Goal: Transaction & Acquisition: Subscribe to service/newsletter

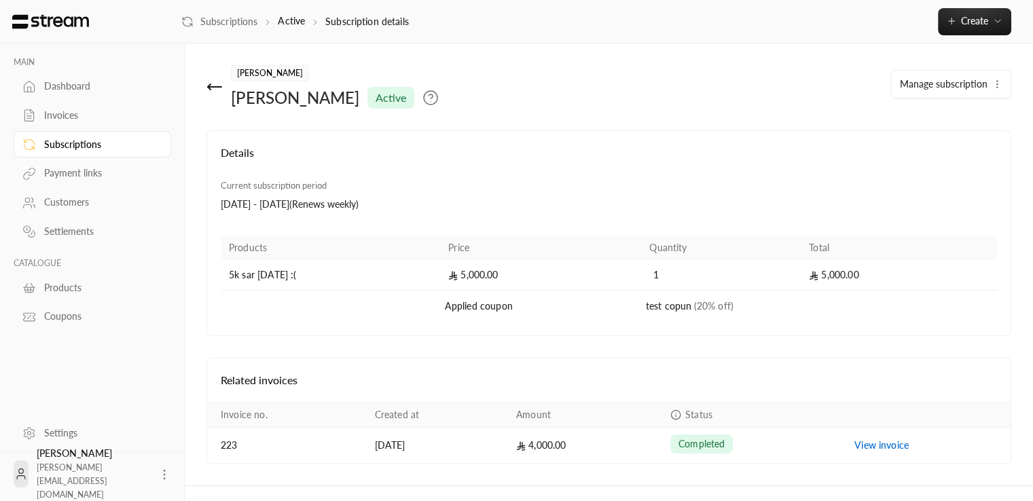
scroll to position [24, 0]
click at [422, 97] on icon at bounding box center [430, 98] width 16 height 16
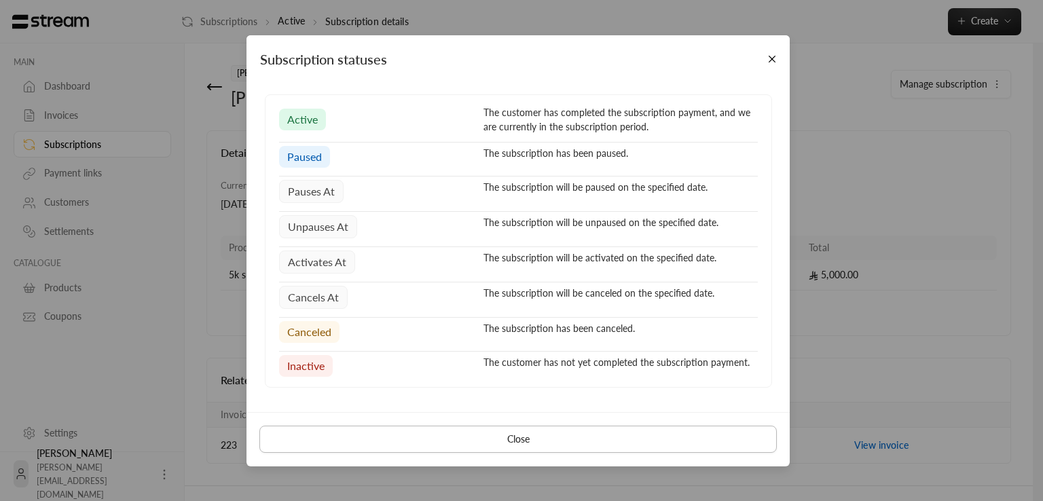
click at [546, 441] on button "Close" at bounding box center [517, 439] width 517 height 27
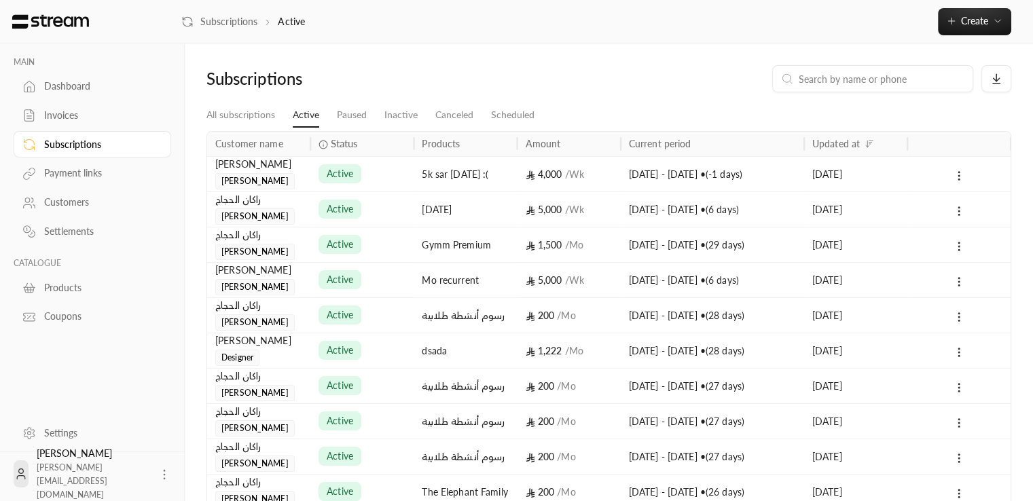
scroll to position [41, 0]
click at [409, 125] on link "Inactive" at bounding box center [400, 115] width 33 height 24
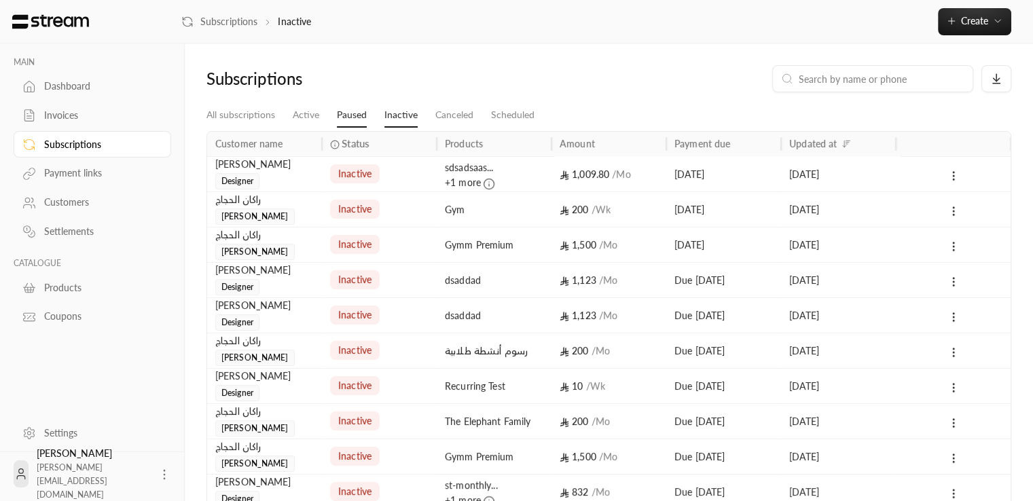
click at [356, 113] on link "Paused" at bounding box center [352, 115] width 30 height 24
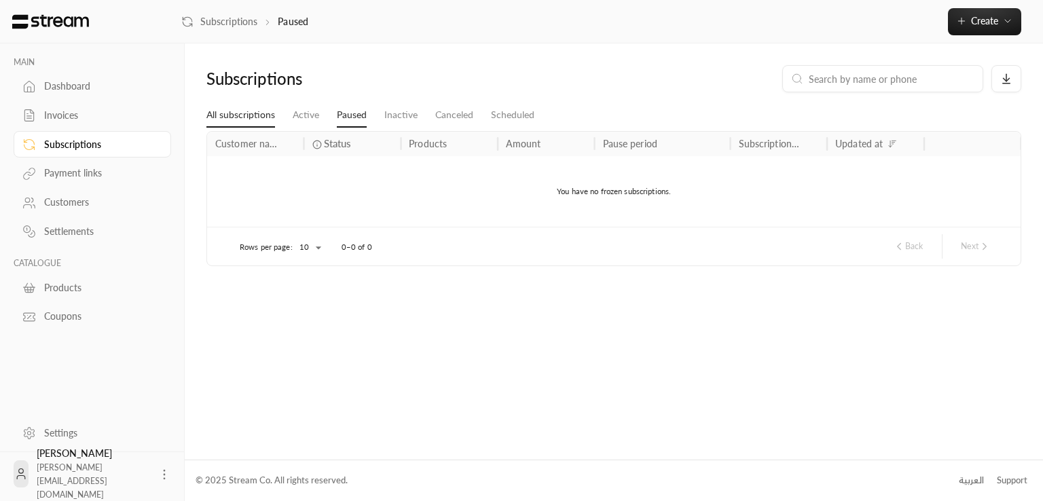
click at [253, 112] on link "All subscriptions" at bounding box center [240, 115] width 69 height 24
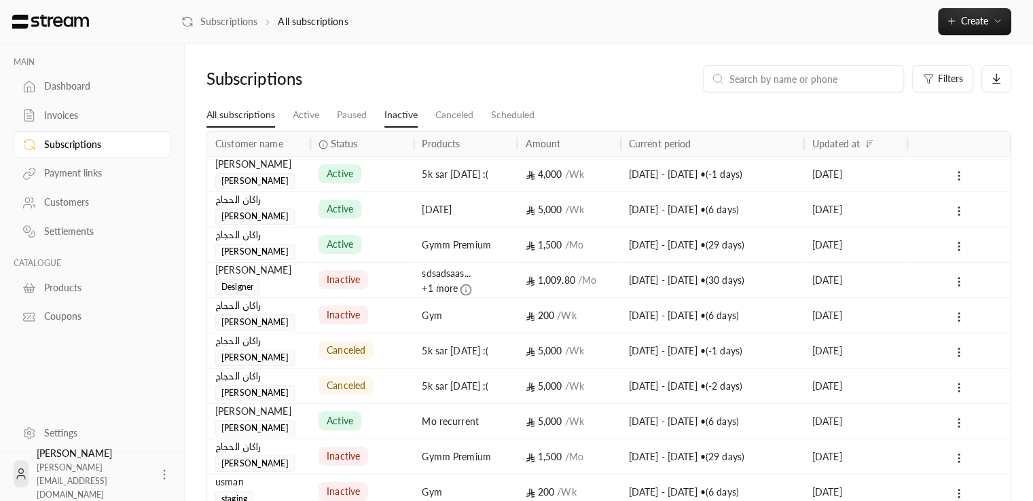
click at [391, 111] on link "Inactive" at bounding box center [400, 115] width 33 height 24
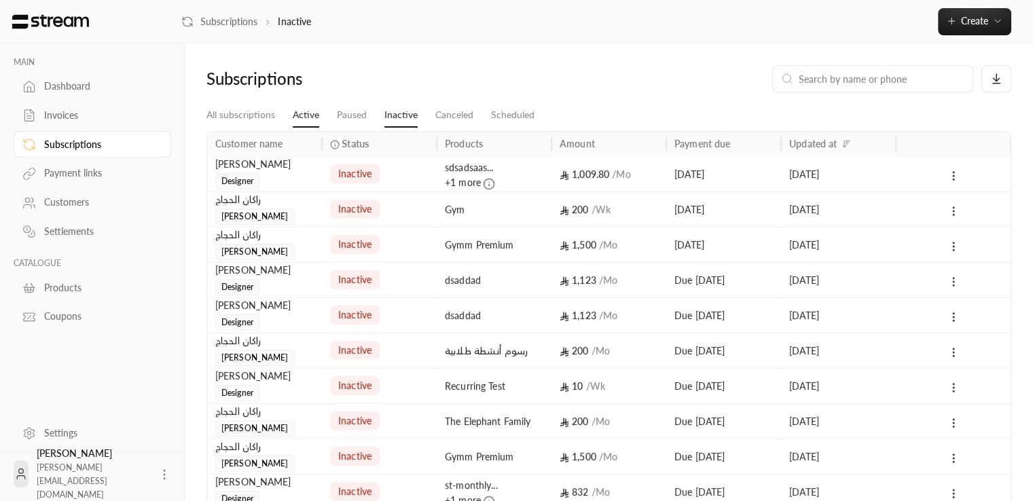
click at [317, 117] on link "Active" at bounding box center [306, 115] width 26 height 24
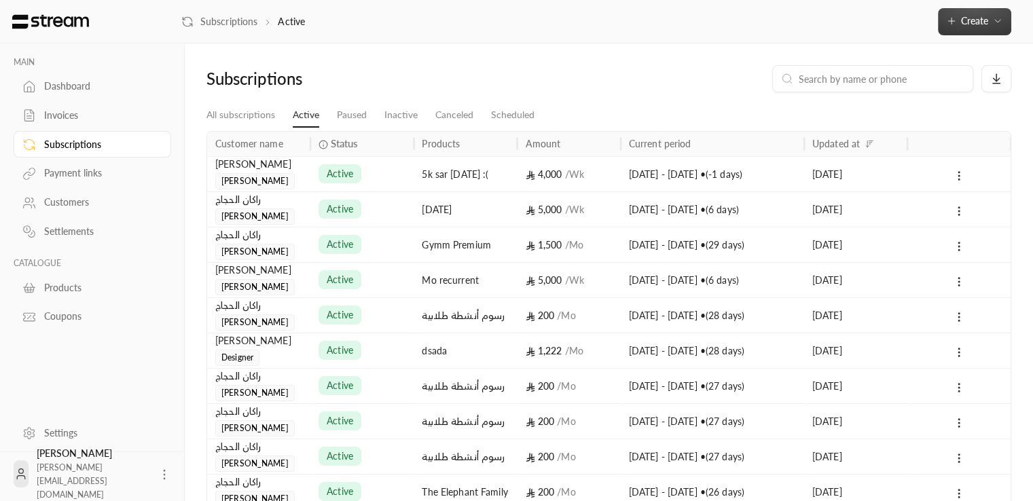
click at [979, 31] on button "Create" at bounding box center [974, 21] width 73 height 27
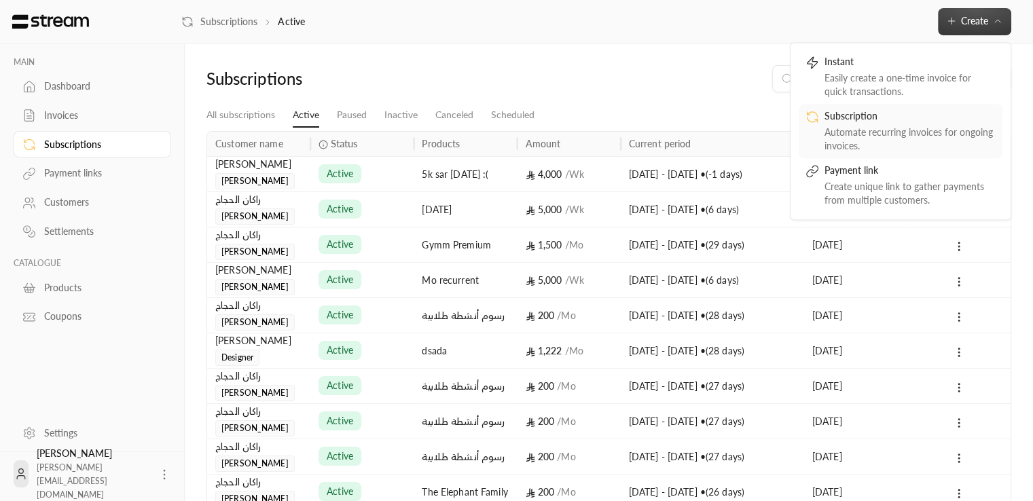
click at [886, 134] on div "Automate recurring invoices for ongoing invoices." at bounding box center [909, 139] width 171 height 27
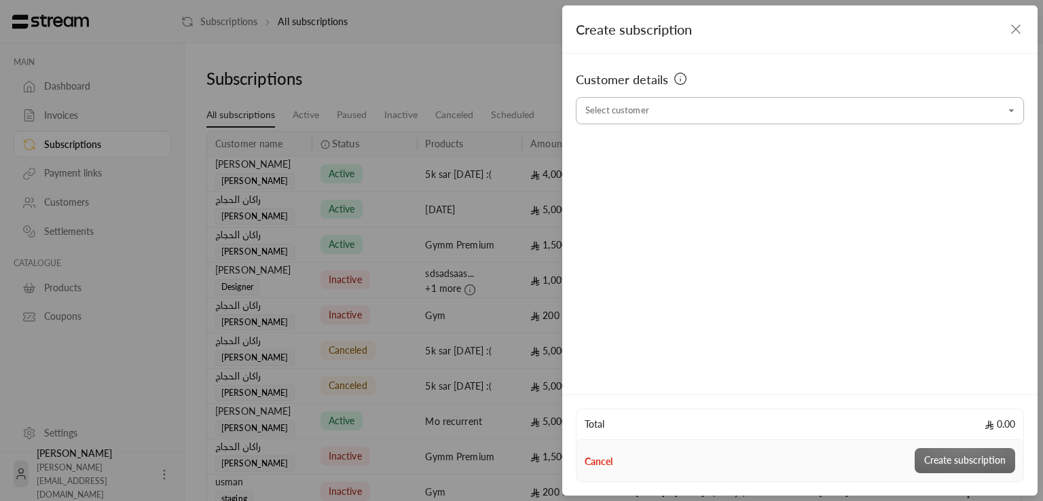
click at [664, 114] on input "Select customer" at bounding box center [800, 111] width 448 height 24
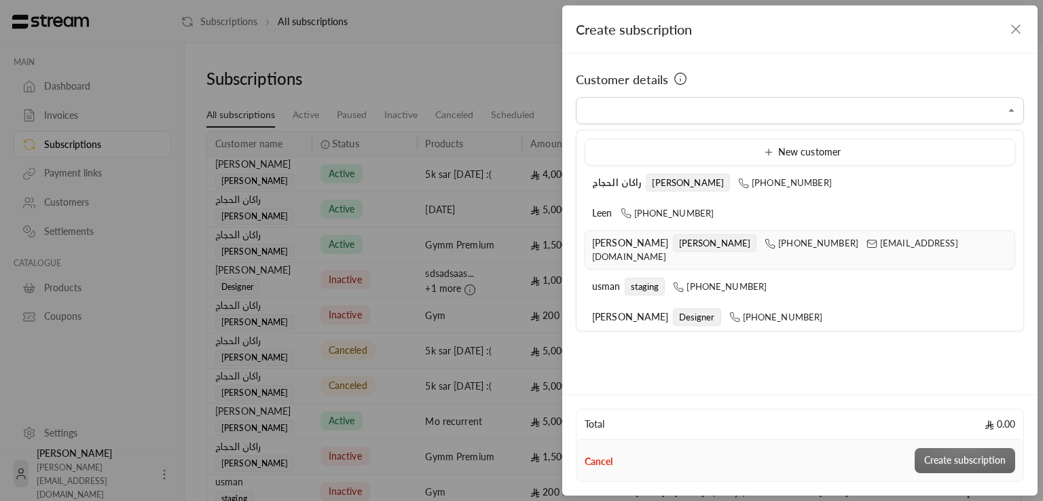
click at [673, 240] on span "Mohammed" at bounding box center [715, 243] width 84 height 18
type input "**********"
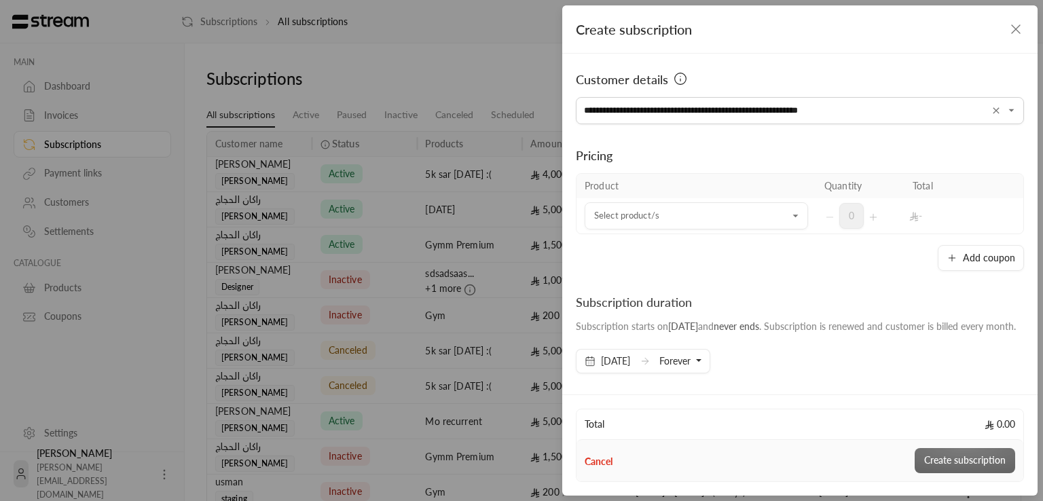
click at [624, 191] on th "Product" at bounding box center [696, 186] width 240 height 24
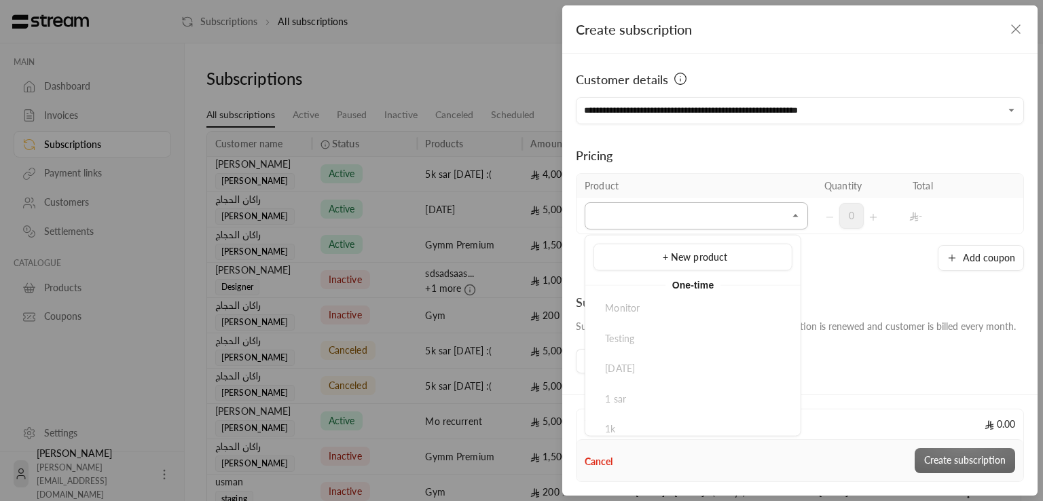
click at [639, 223] on input "Select customer" at bounding box center [696, 216] width 223 height 24
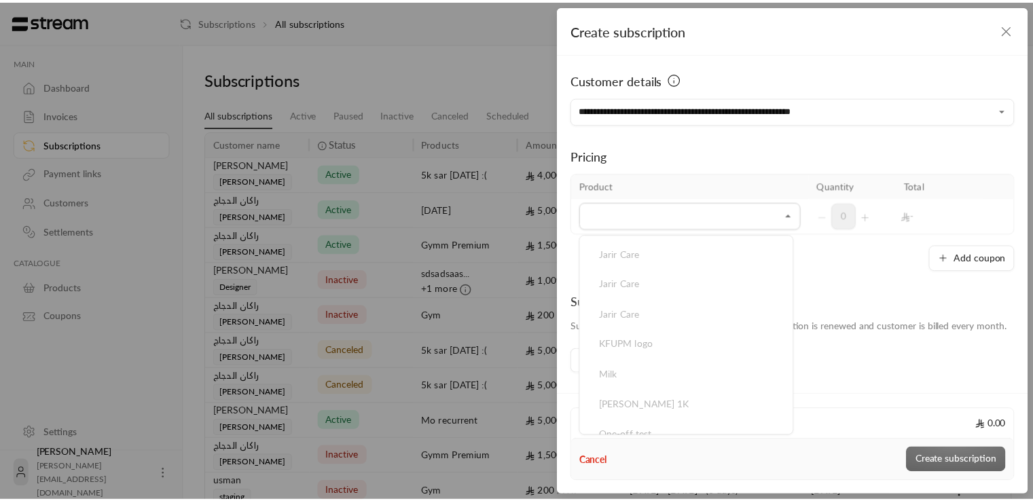
scroll to position [684, 0]
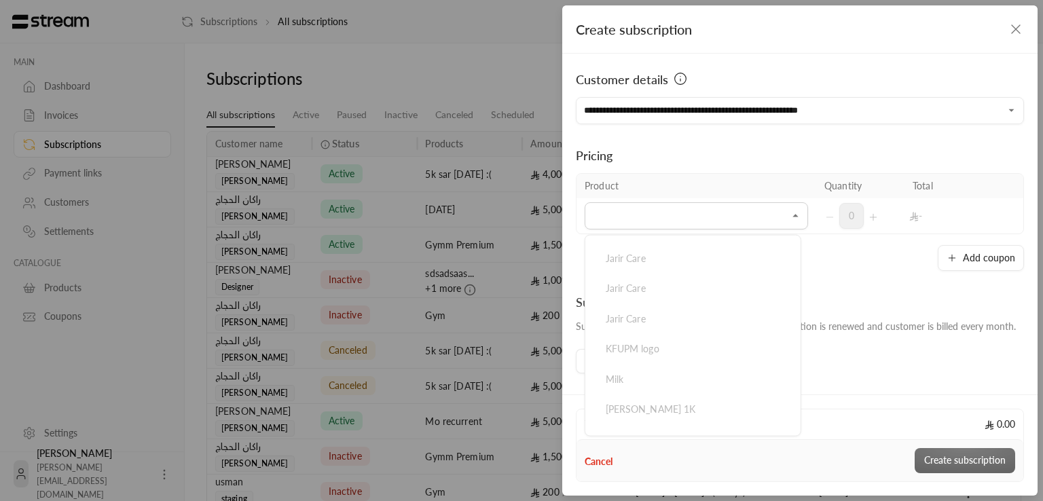
click at [452, 142] on div "**********" at bounding box center [521, 250] width 1043 height 501
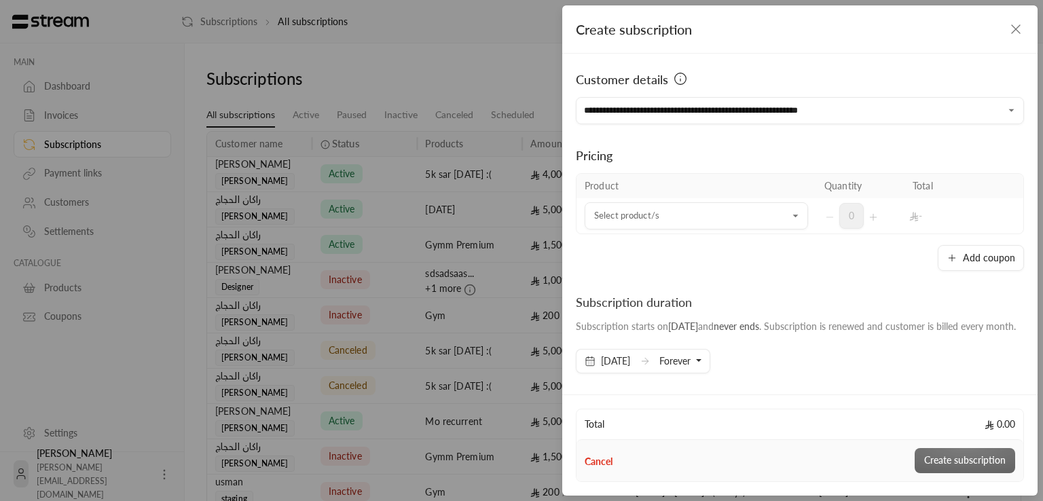
click at [511, 278] on div "**********" at bounding box center [521, 250] width 1043 height 501
click at [1014, 29] on icon "button" at bounding box center [1016, 29] width 16 height 16
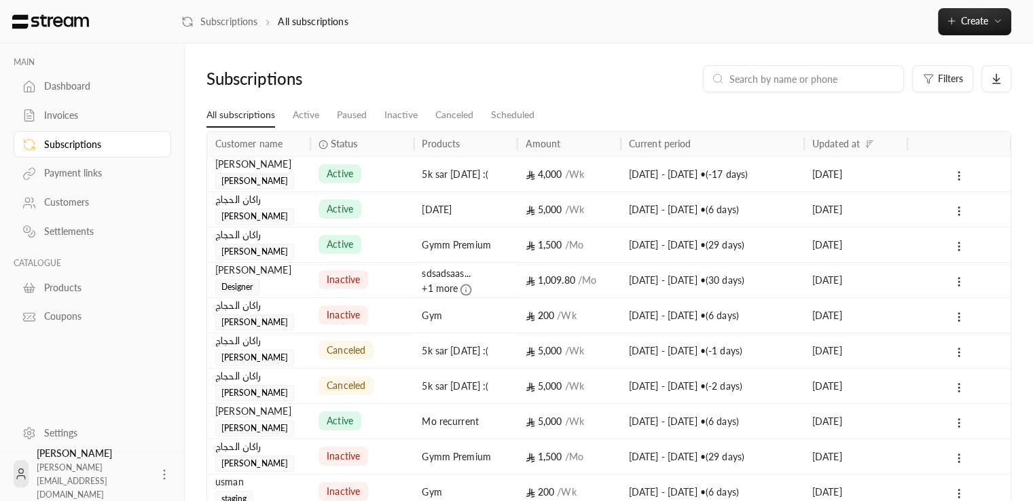
click at [296, 172] on div "Rashad ali Mohammed" at bounding box center [258, 173] width 87 height 33
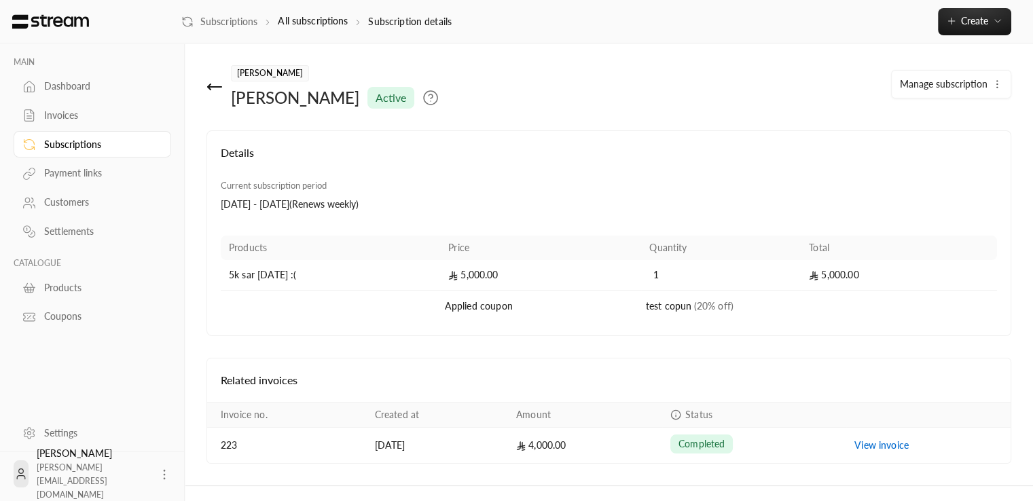
scroll to position [24, 0]
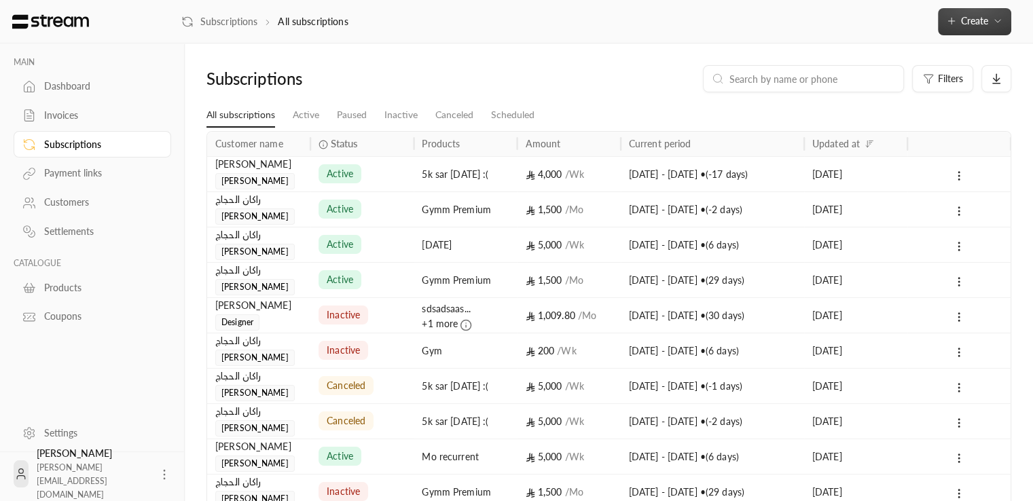
click at [975, 10] on button "Create" at bounding box center [974, 21] width 73 height 27
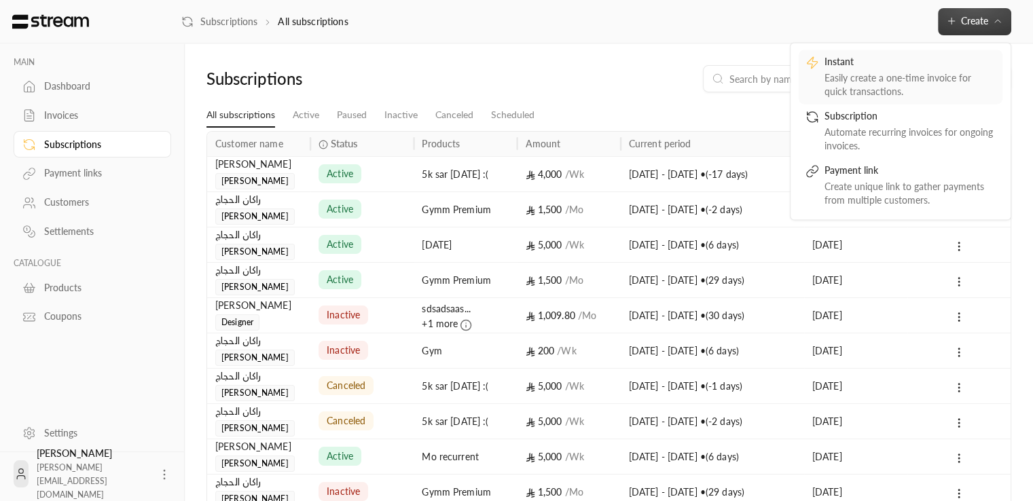
click at [826, 69] on div "Instant" at bounding box center [909, 63] width 171 height 16
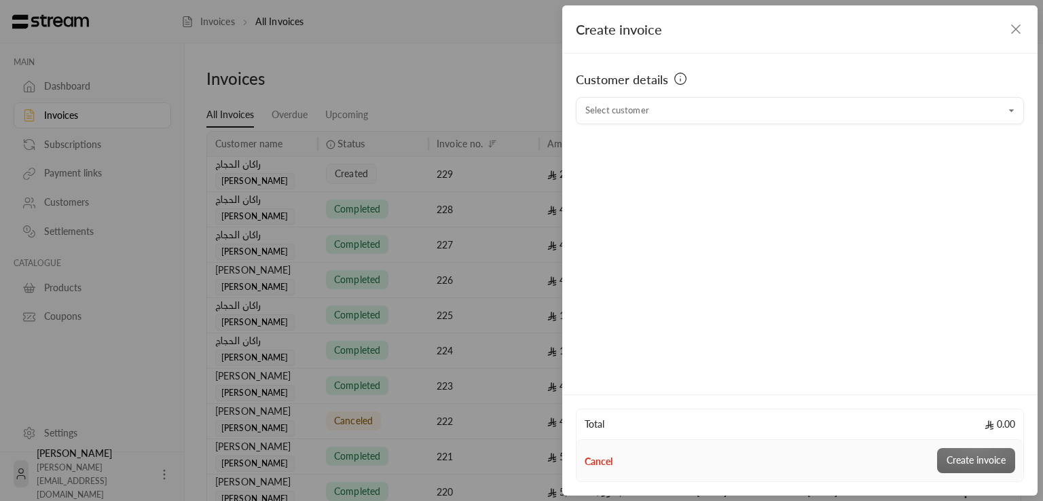
click at [1017, 27] on icon "button" at bounding box center [1016, 29] width 8 height 8
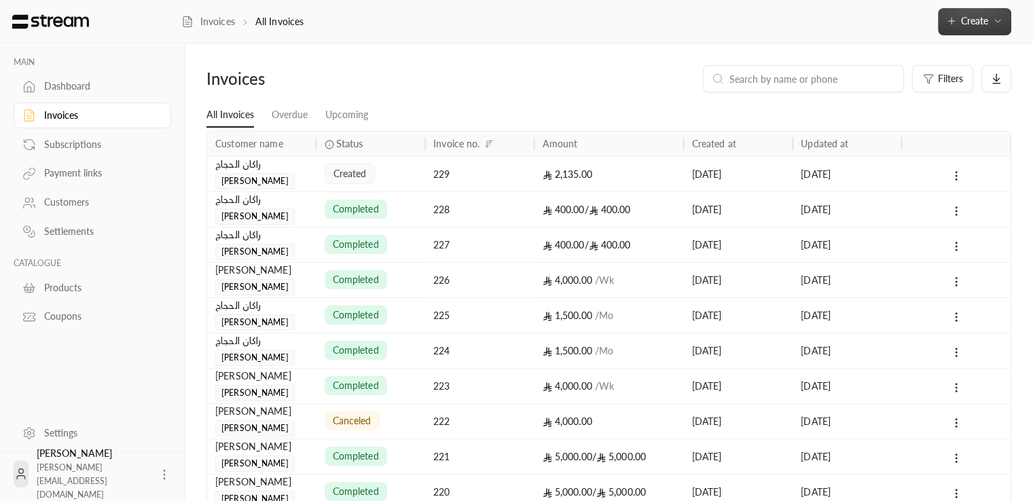
click at [985, 25] on span "Create" at bounding box center [974, 21] width 27 height 12
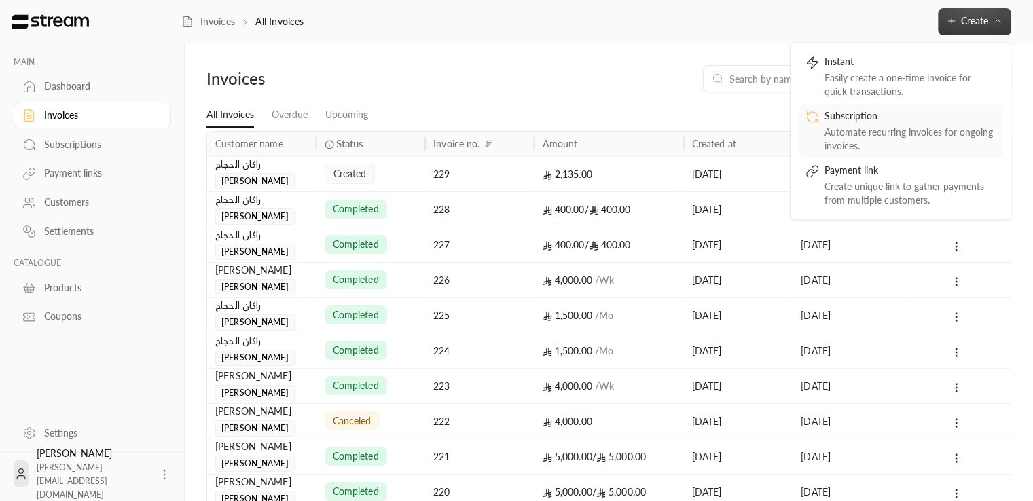
click at [895, 116] on div "Subscription" at bounding box center [909, 117] width 171 height 16
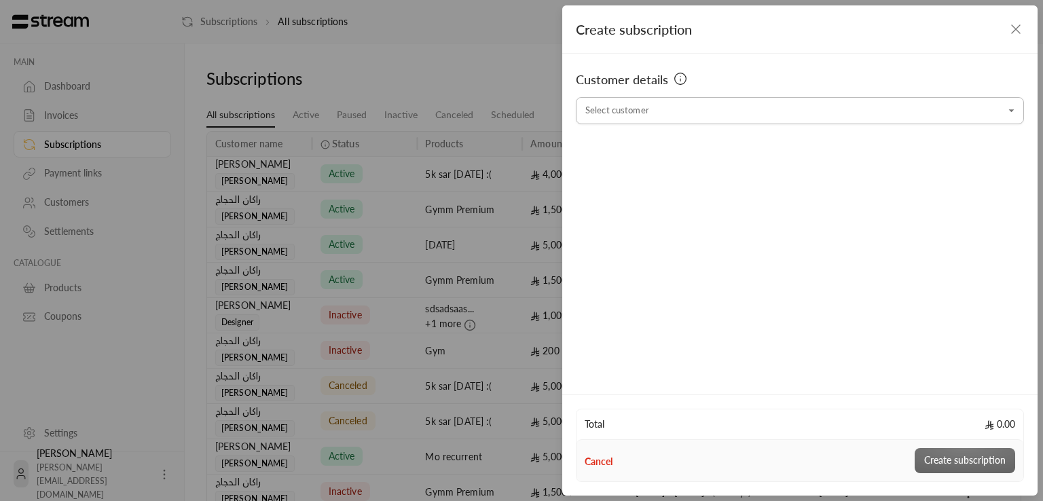
click at [663, 99] on input "Select customer" at bounding box center [800, 111] width 448 height 24
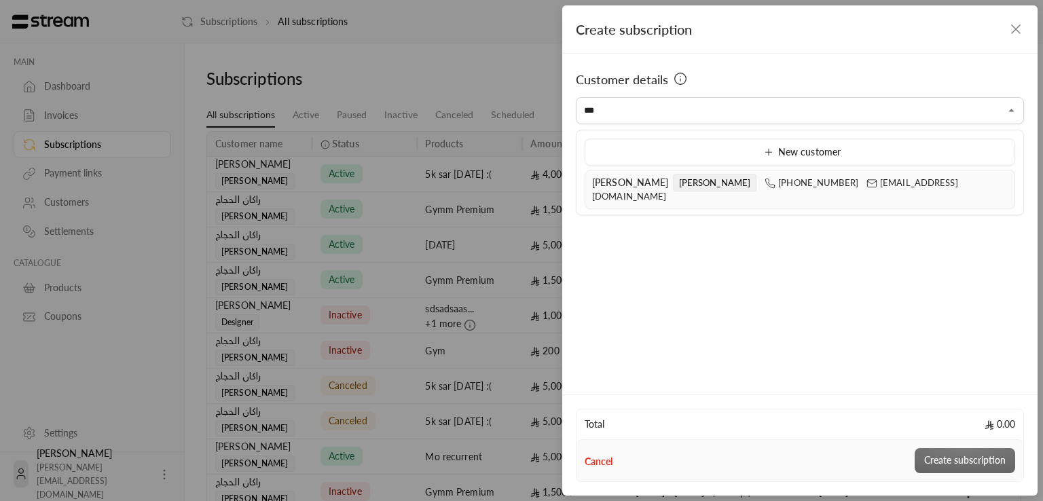
click at [673, 177] on span "Mohammed" at bounding box center [715, 183] width 84 height 18
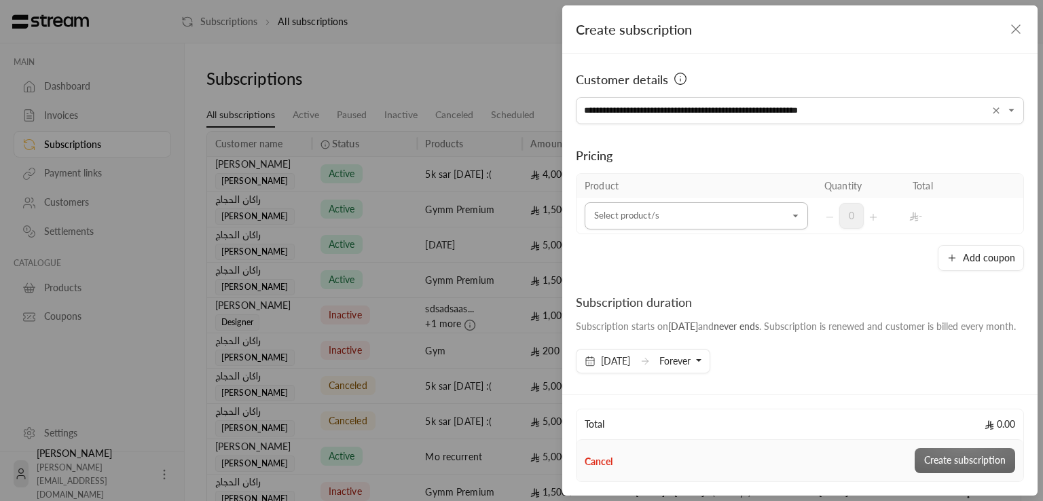
type input "**********"
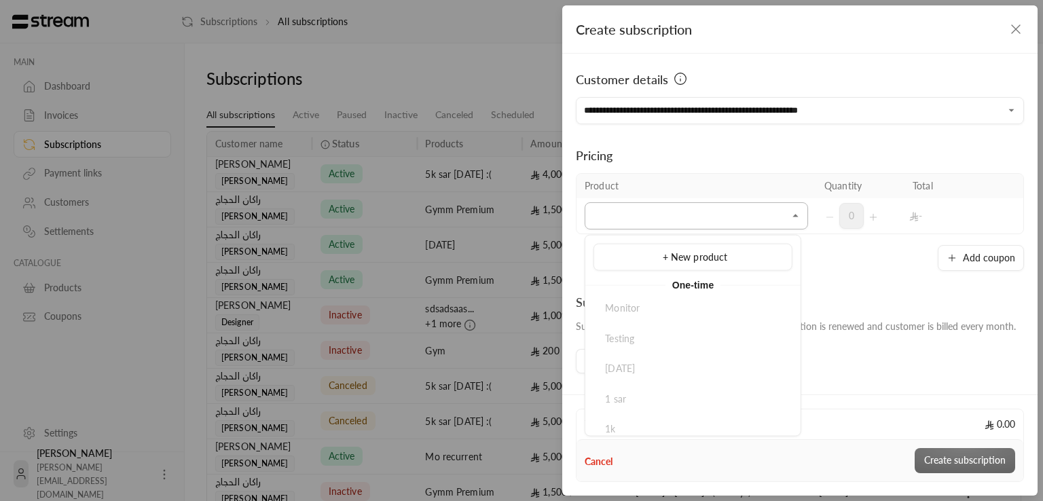
click at [742, 219] on input "Select customer" at bounding box center [696, 216] width 223 height 24
click at [647, 361] on span "5k sar today :(" at bounding box center [638, 358] width 67 height 12
type input "**"
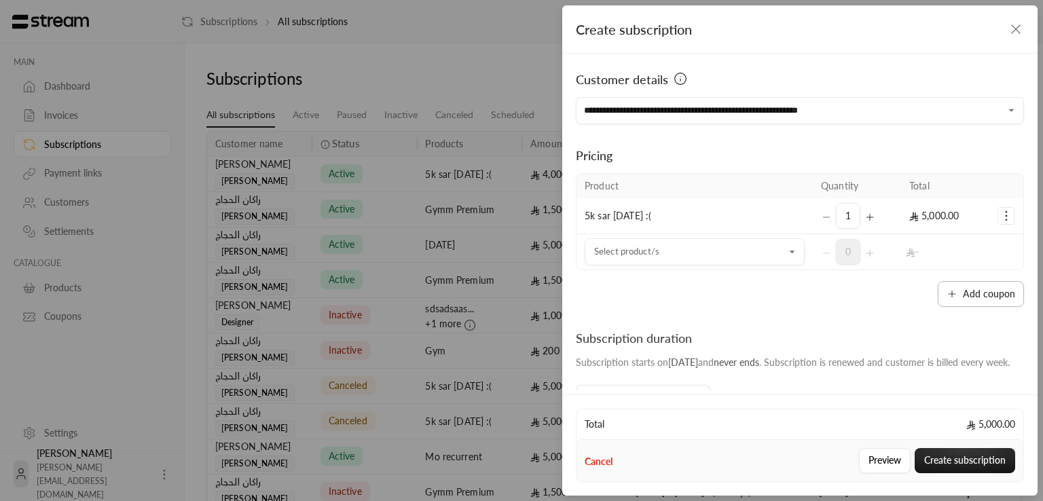
click at [985, 289] on button "Add coupon" at bounding box center [981, 294] width 86 height 26
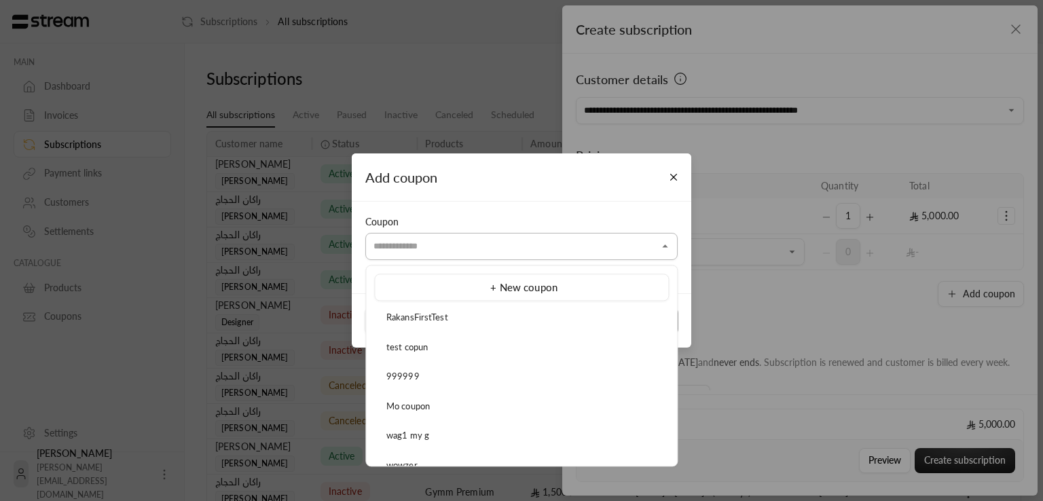
click at [473, 242] on input "Select customer" at bounding box center [521, 247] width 312 height 24
click at [475, 337] on li "test copun" at bounding box center [521, 348] width 295 height 26
type input "**********"
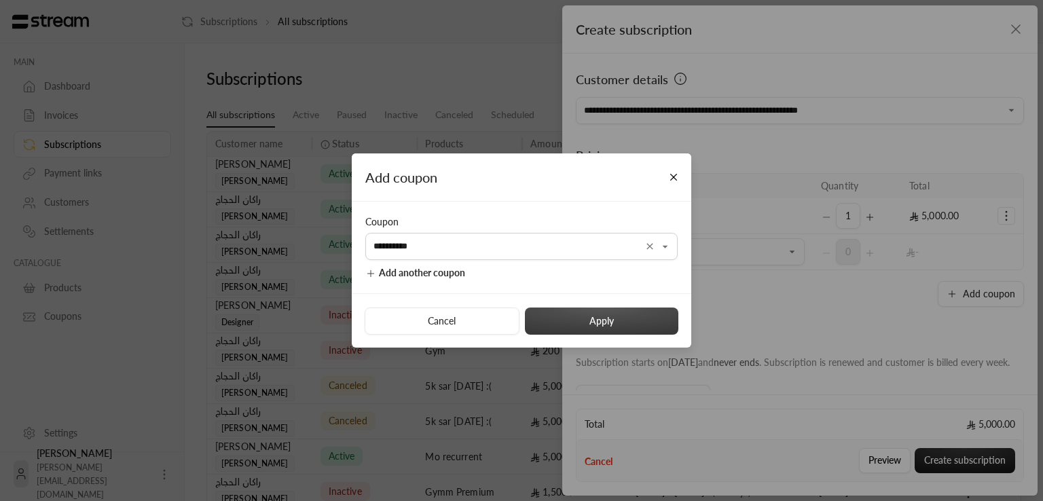
click at [555, 320] on button "Apply" at bounding box center [601, 321] width 153 height 27
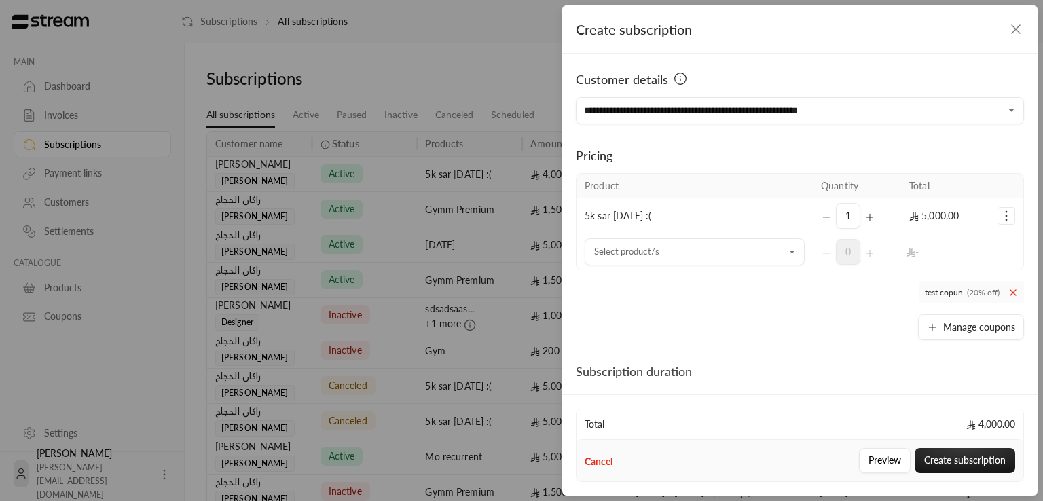
click at [1008, 294] on icon at bounding box center [1013, 292] width 11 height 11
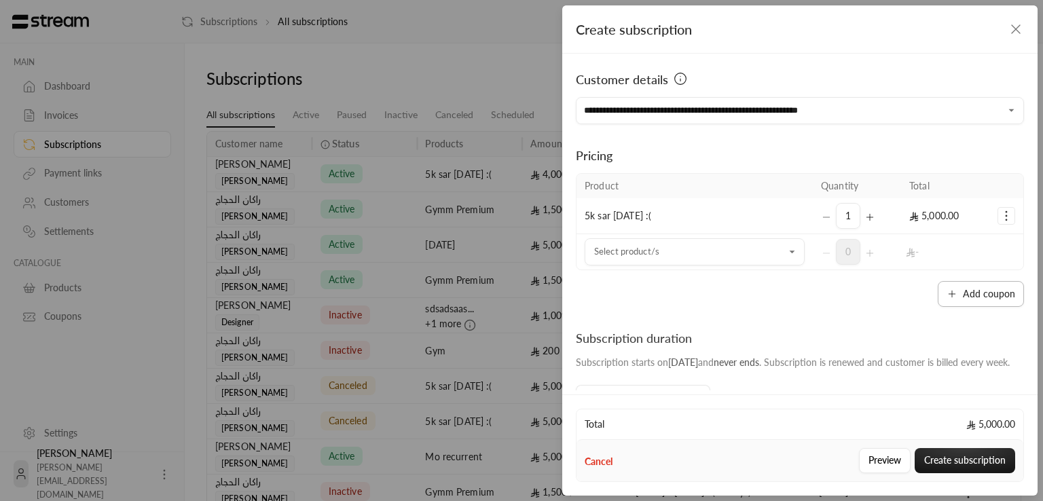
click at [961, 281] on button "Add coupon" at bounding box center [981, 294] width 86 height 26
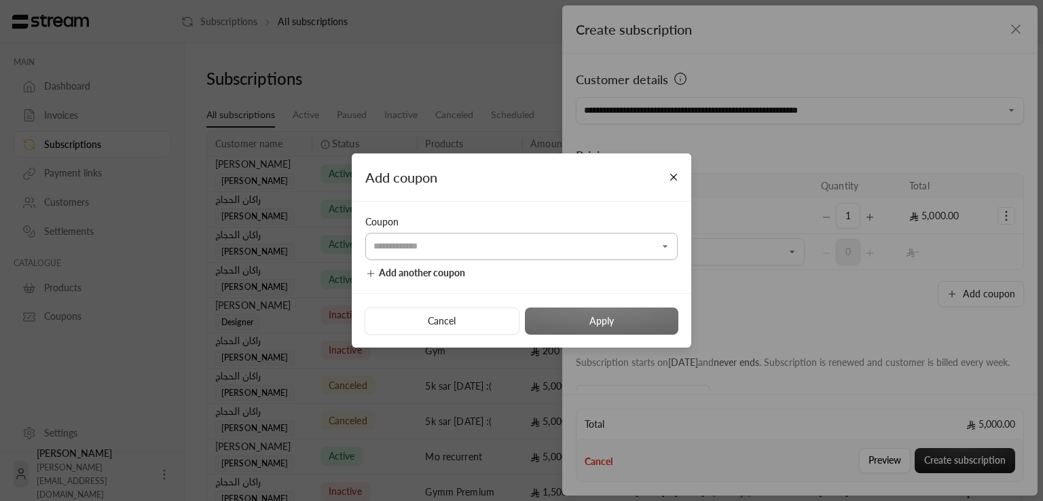
click at [524, 246] on input "Select customer" at bounding box center [521, 247] width 312 height 24
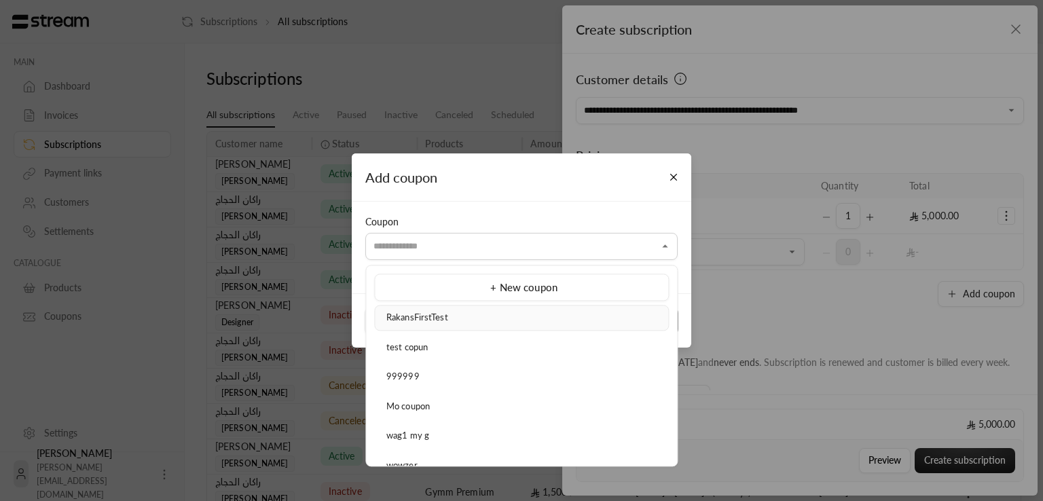
click at [491, 312] on div "RakansFirstTest" at bounding box center [522, 318] width 280 height 14
type input "**********"
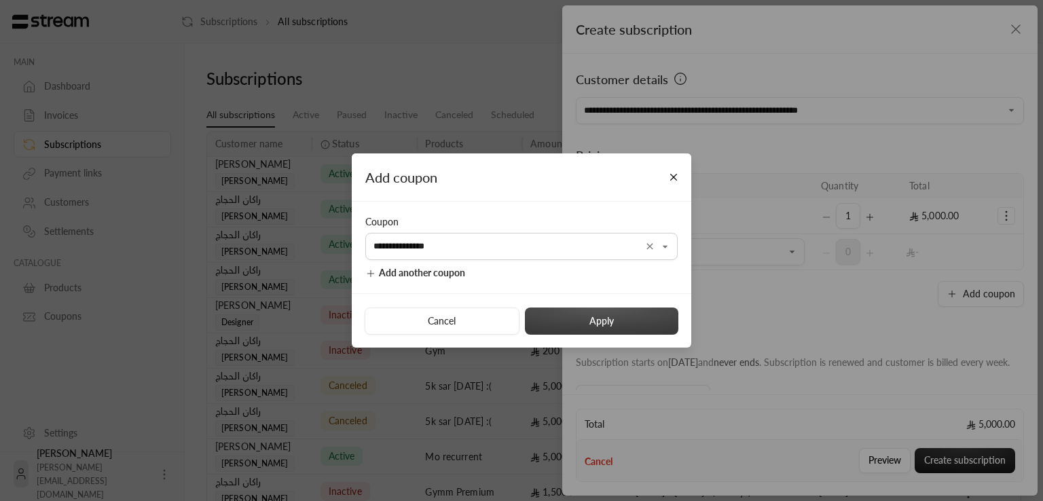
click at [661, 316] on button "Apply" at bounding box center [601, 321] width 153 height 27
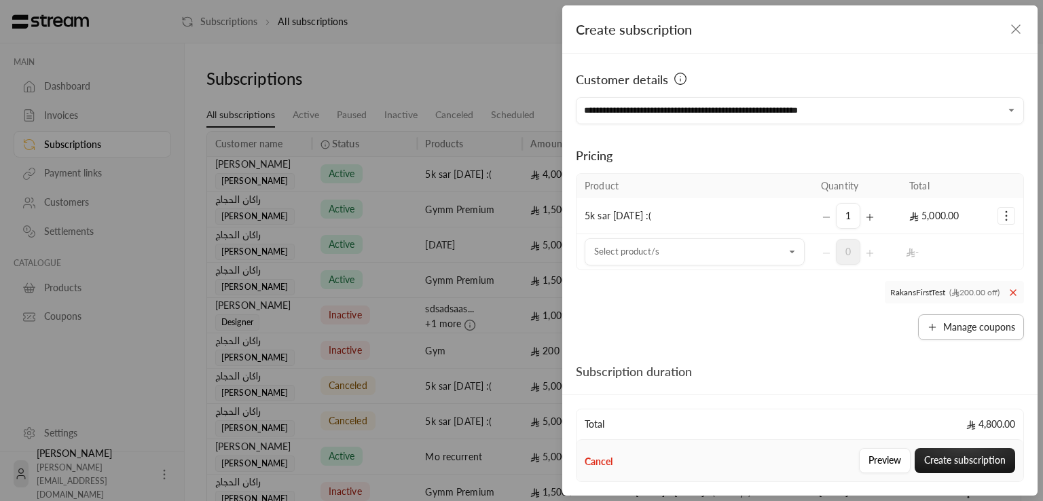
click at [970, 325] on button "Manage coupons" at bounding box center [971, 327] width 106 height 26
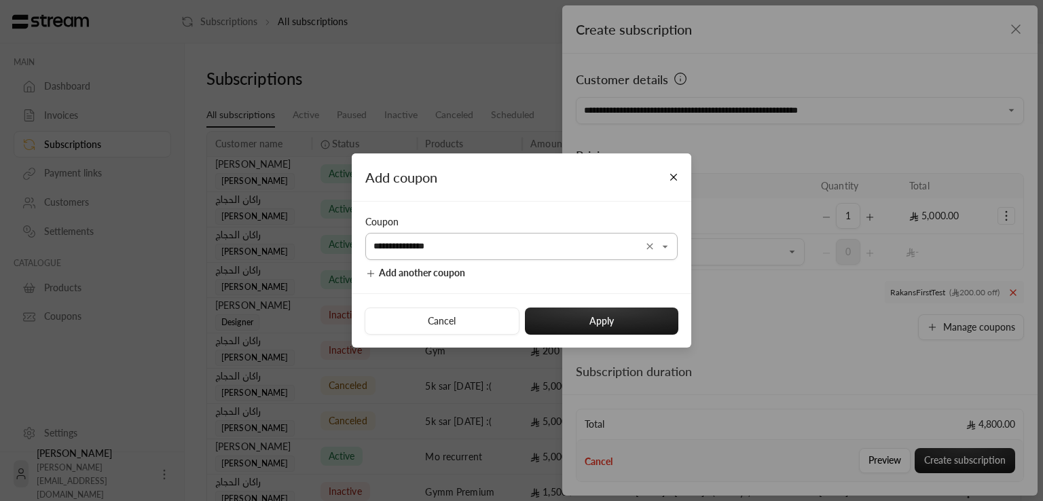
click at [659, 244] on icon "Open" at bounding box center [666, 247] width 14 height 14
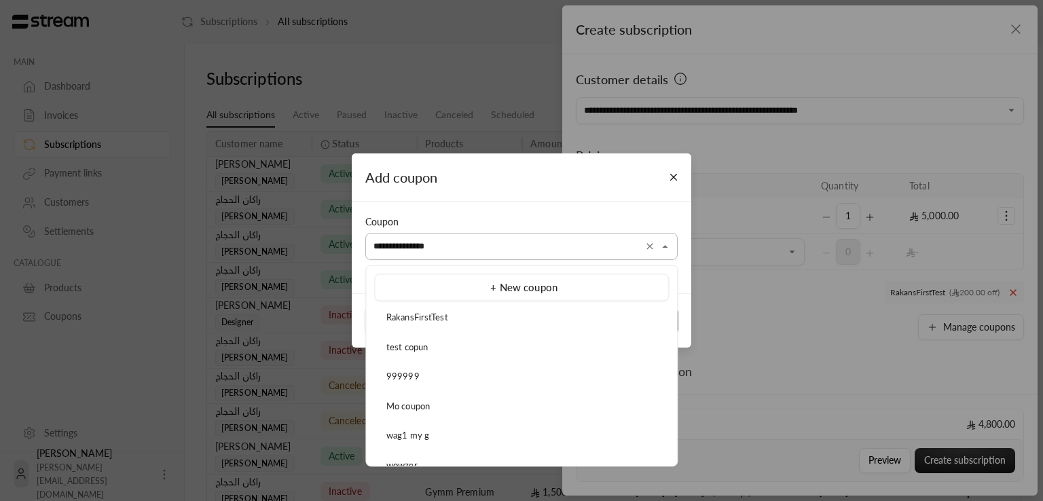
click at [649, 247] on icon "Clear" at bounding box center [650, 246] width 6 height 6
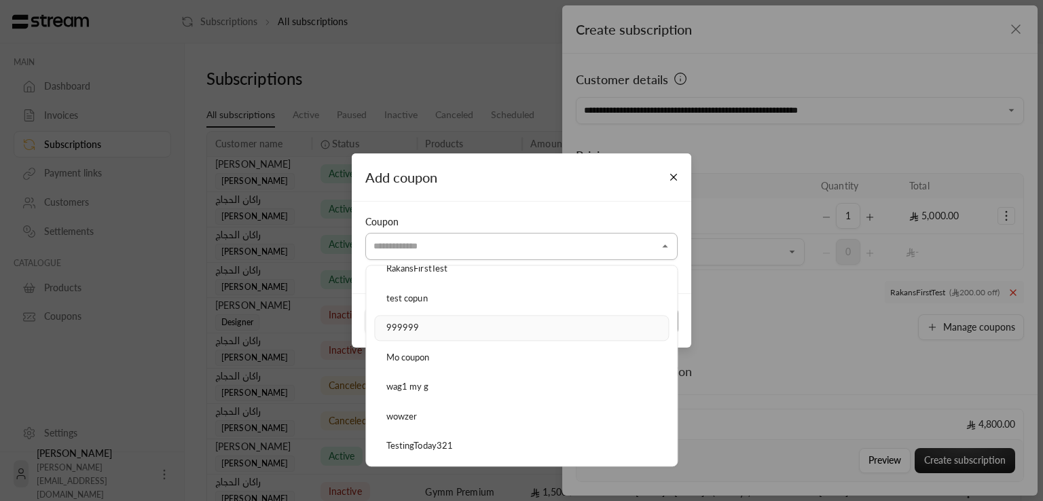
scroll to position [45, 0]
click at [418, 356] on span "Mo coupon" at bounding box center [407, 360] width 43 height 11
type input "*********"
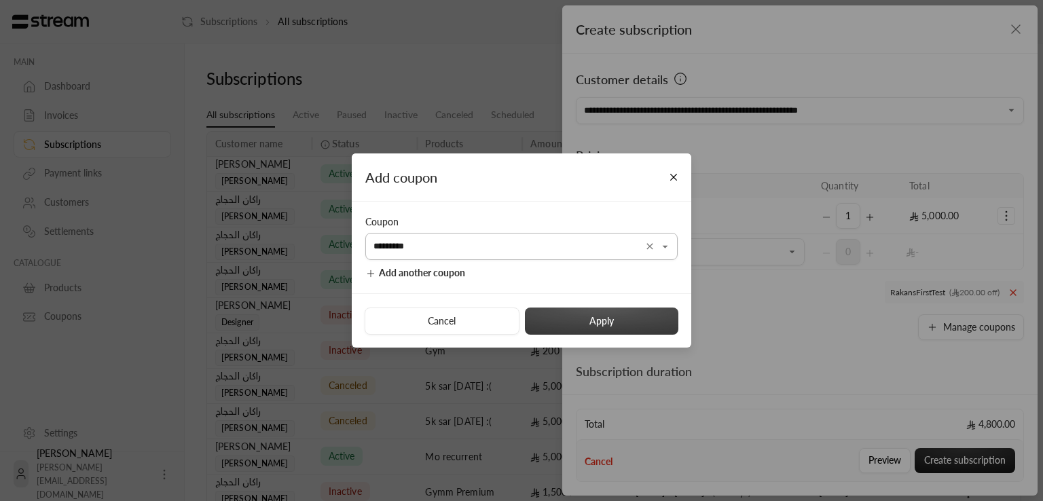
click at [584, 314] on button "Apply" at bounding box center [601, 321] width 153 height 27
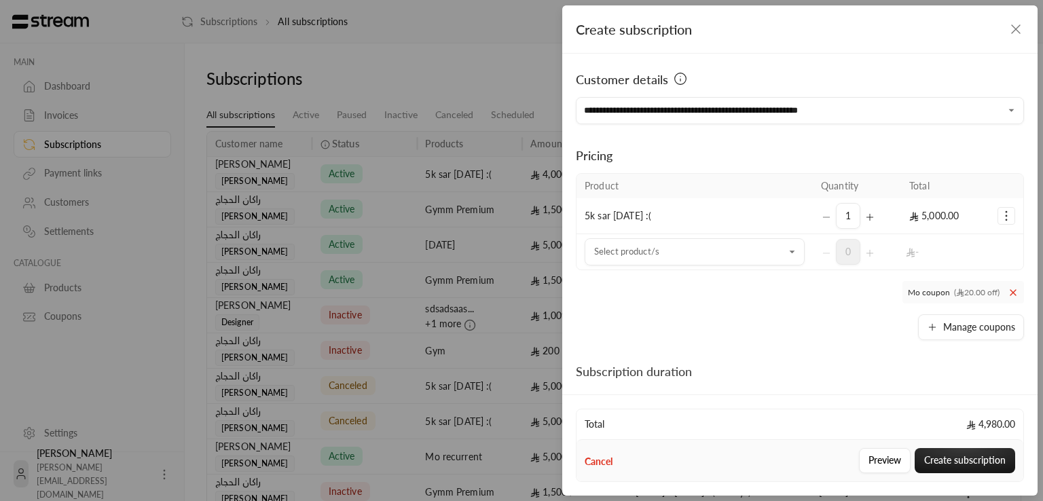
click at [1008, 285] on button at bounding box center [1013, 292] width 11 height 14
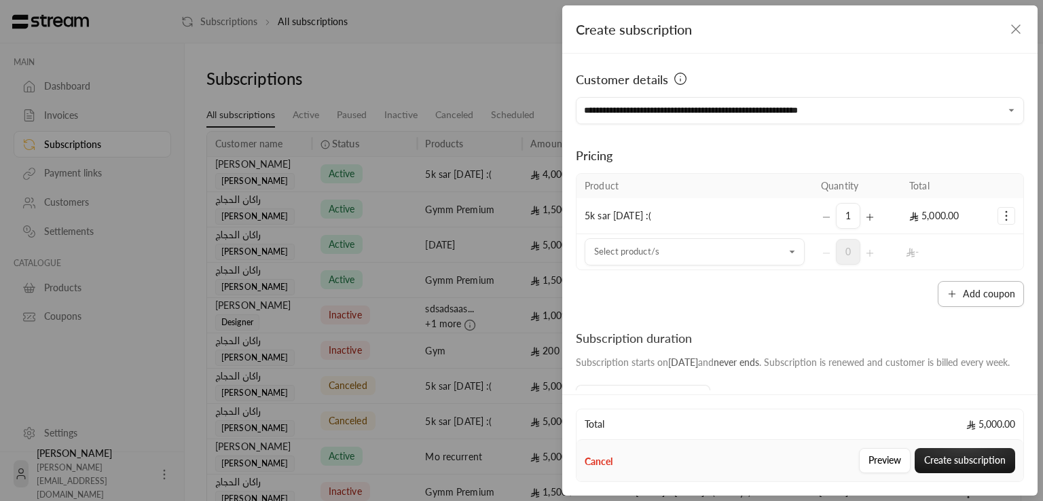
click at [976, 295] on button "Add coupon" at bounding box center [981, 294] width 86 height 26
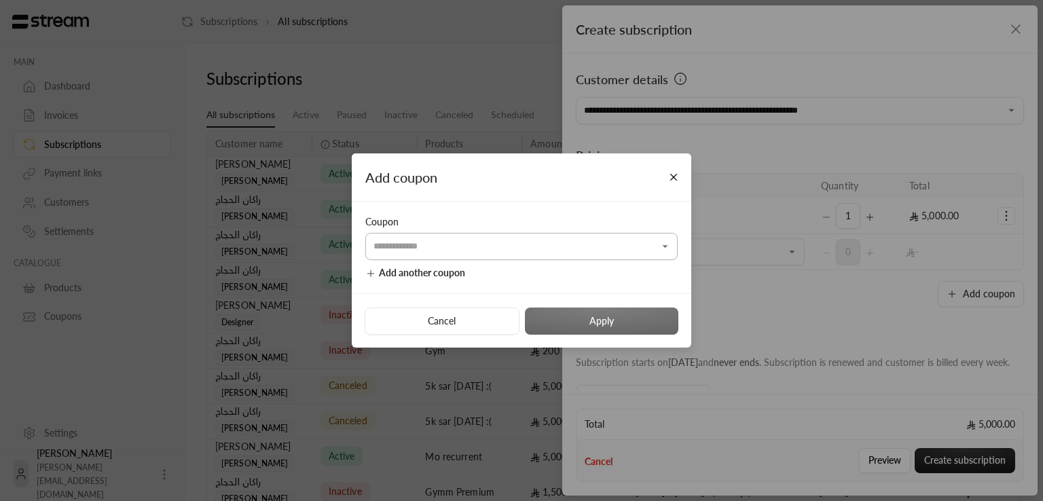
click at [623, 251] on input "Select customer" at bounding box center [521, 247] width 312 height 24
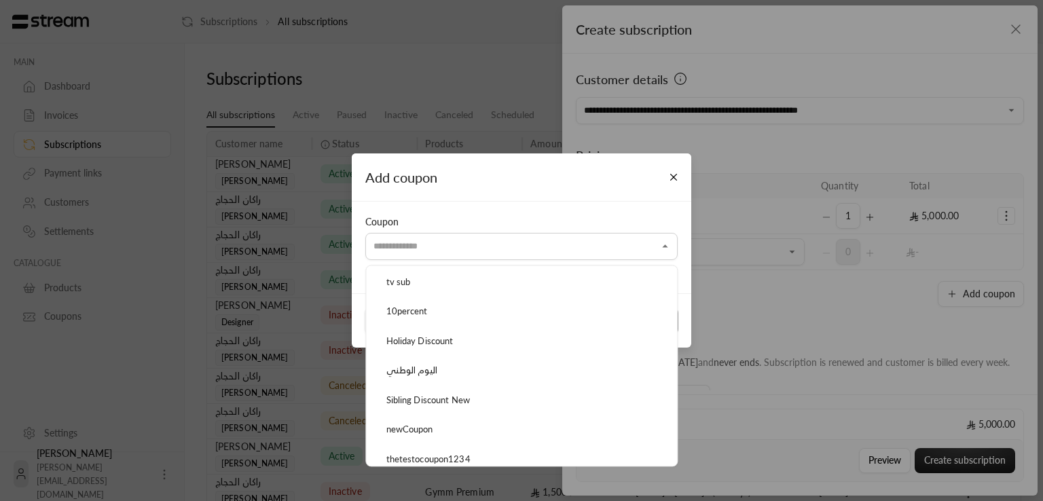
scroll to position [572, 0]
click at [455, 427] on li "Student Discount" at bounding box center [521, 426] width 295 height 26
type input "**********"
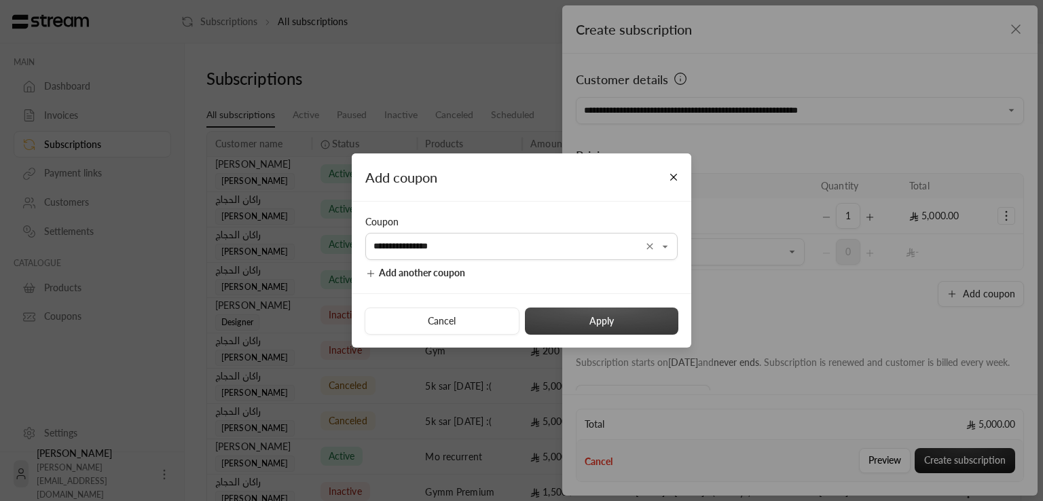
click at [586, 320] on button "Apply" at bounding box center [601, 321] width 153 height 27
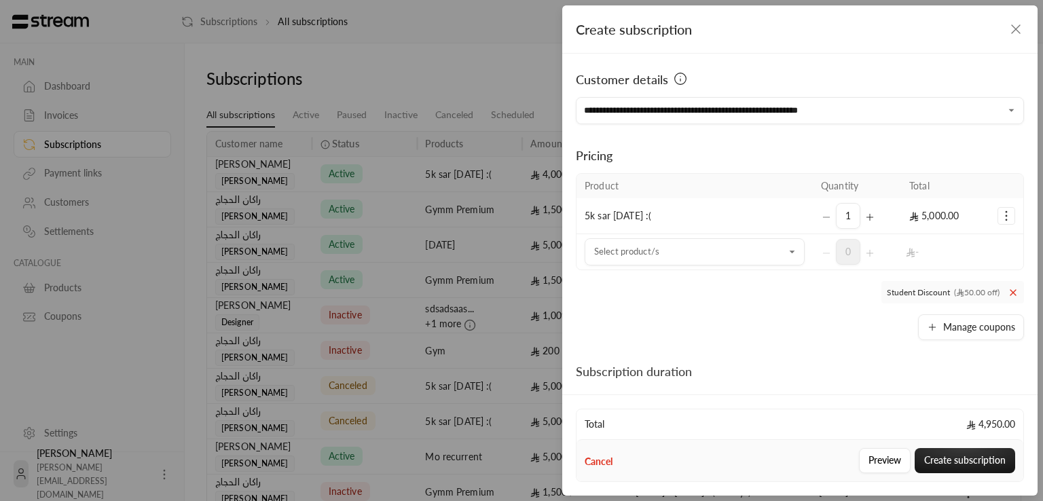
click at [1008, 292] on icon at bounding box center [1013, 292] width 11 height 11
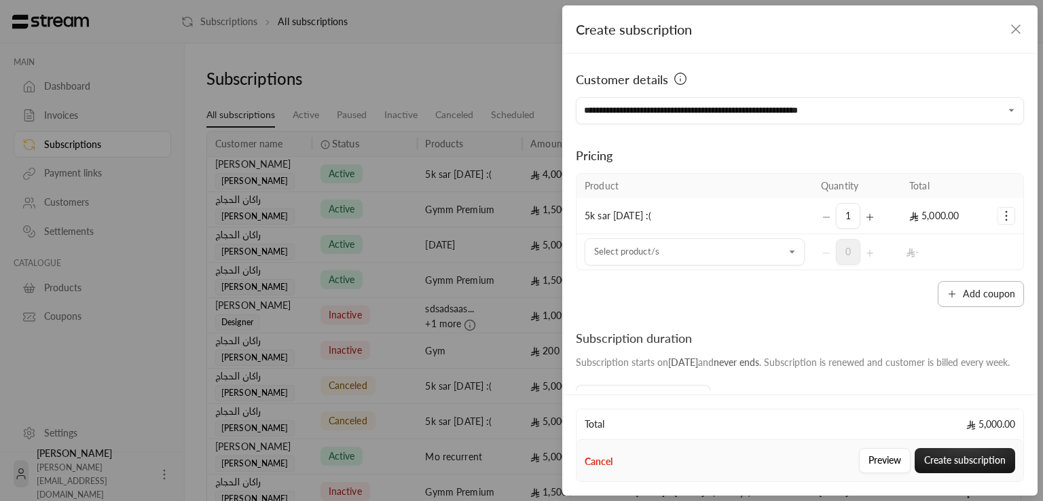
click at [981, 290] on button "Add coupon" at bounding box center [981, 294] width 86 height 26
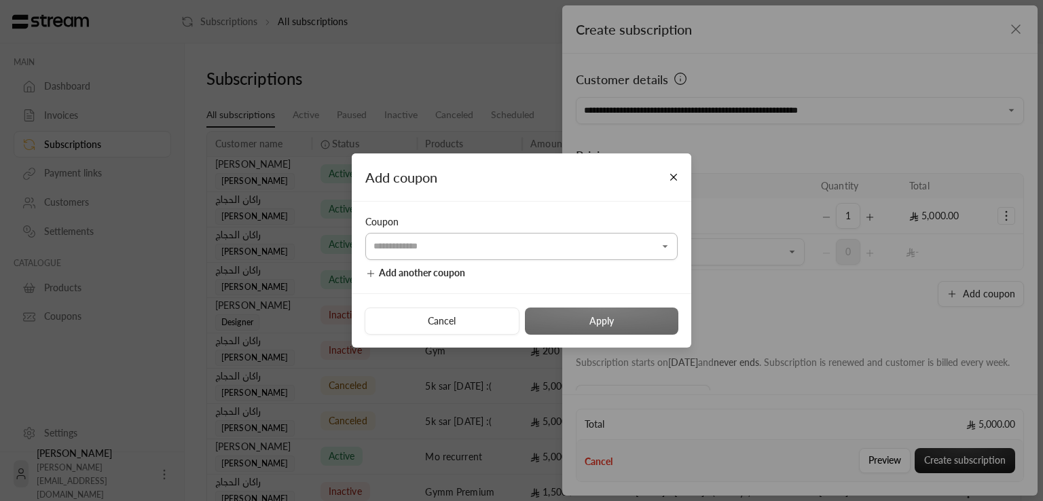
click at [557, 249] on input "Select customer" at bounding box center [521, 247] width 312 height 24
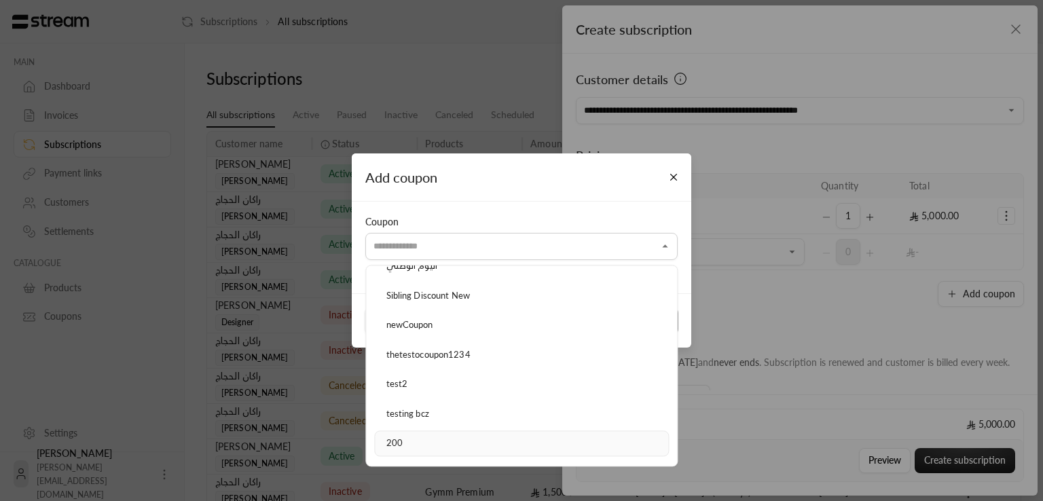
scroll to position [443, 0]
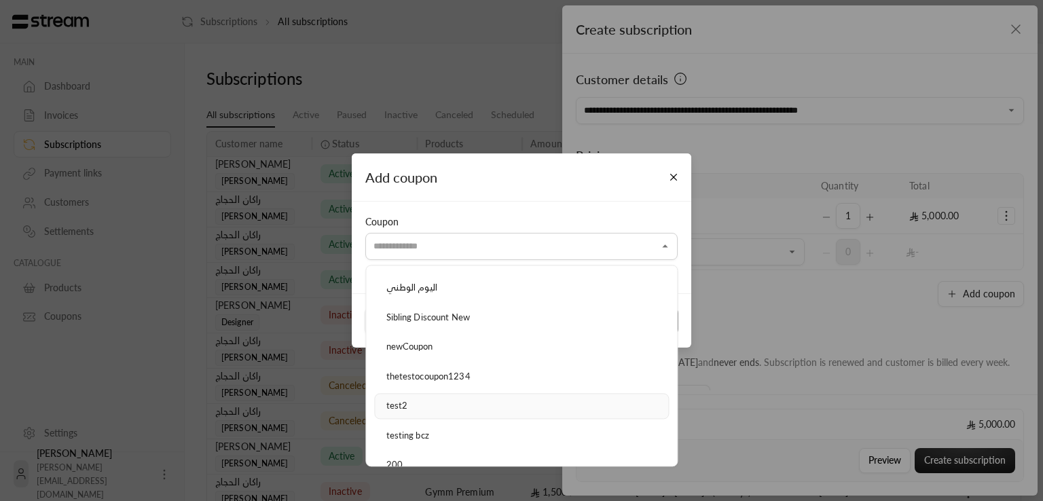
click at [440, 402] on div "test2" at bounding box center [522, 406] width 280 height 14
type input "*****"
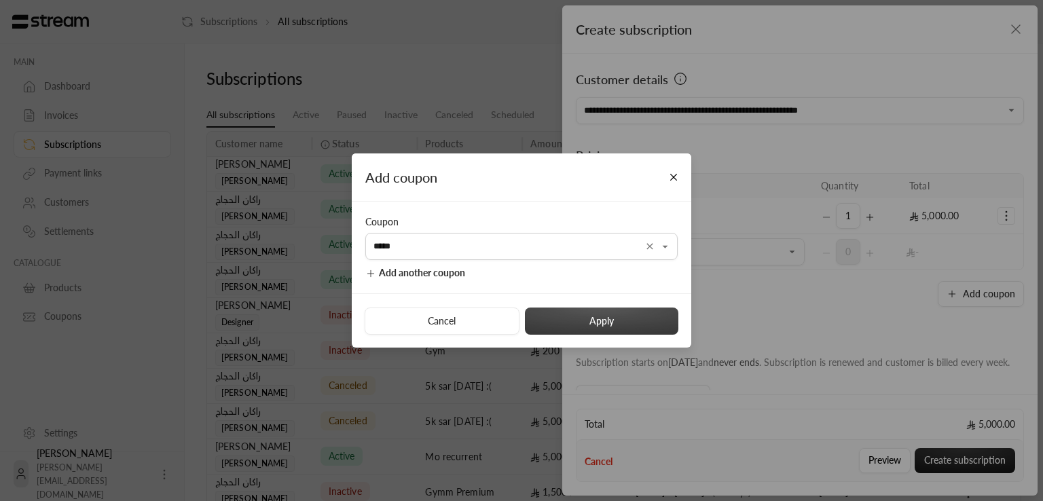
click at [597, 319] on button "Apply" at bounding box center [601, 321] width 153 height 27
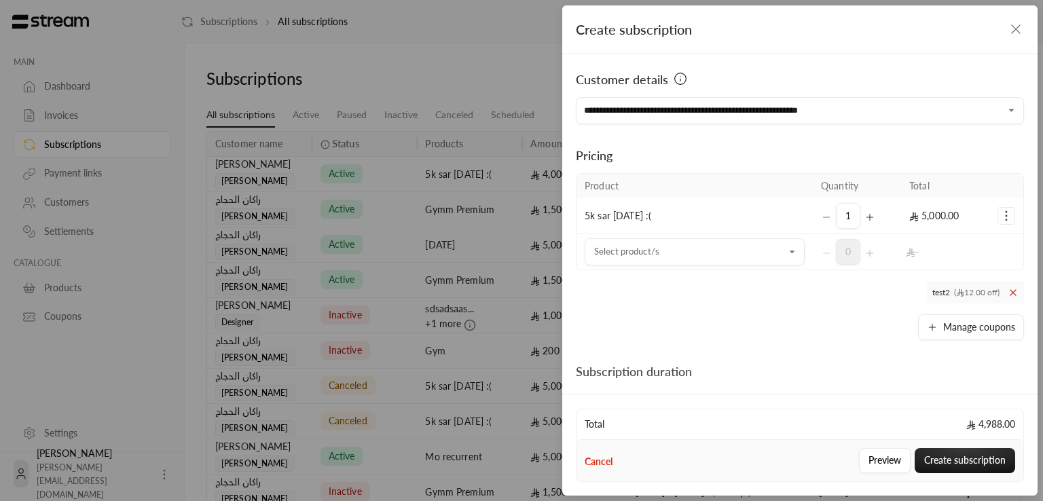
click at [998, 291] on span "test2 ( 12.00 off)" at bounding box center [975, 292] width 97 height 22
click at [1008, 291] on icon at bounding box center [1013, 292] width 11 height 11
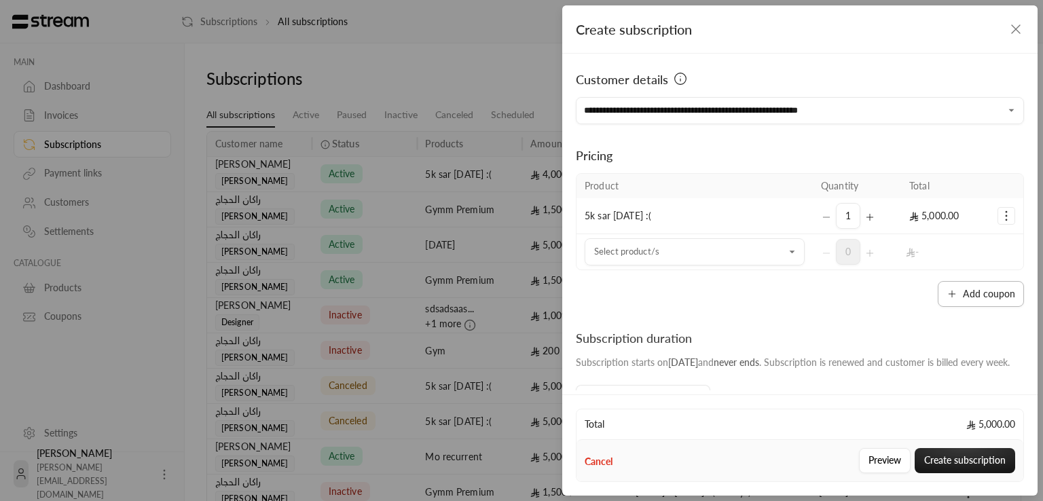
click at [967, 299] on button "Add coupon" at bounding box center [981, 294] width 86 height 26
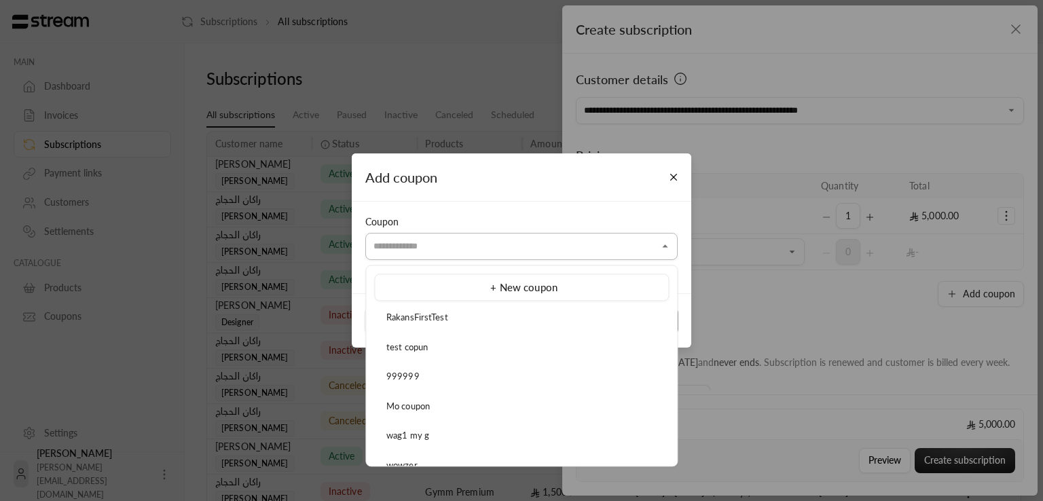
click at [504, 246] on input "Select customer" at bounding box center [521, 247] width 312 height 24
click at [448, 342] on div "test copun" at bounding box center [522, 348] width 280 height 14
type input "**********"
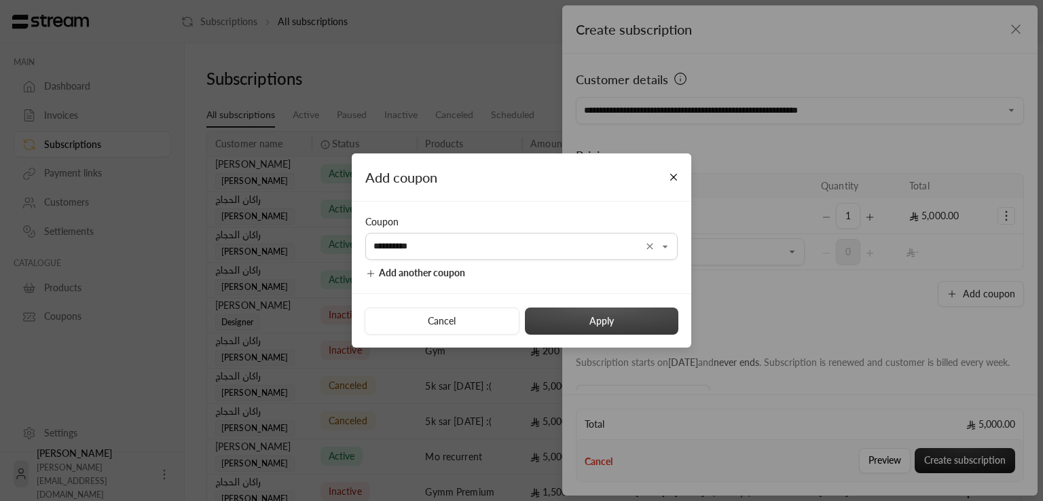
click at [627, 323] on button "Apply" at bounding box center [601, 321] width 153 height 27
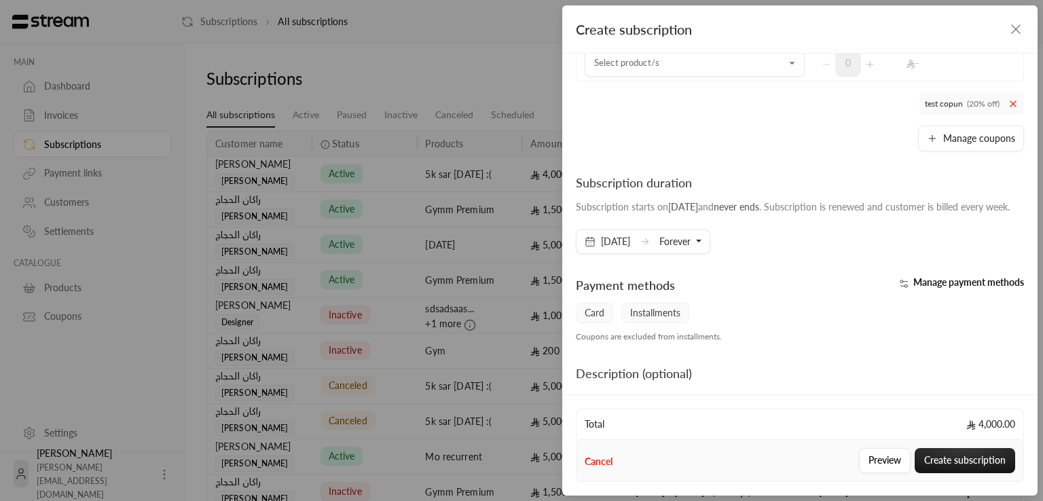
scroll to position [187, 0]
click at [699, 255] on button "Forever" at bounding box center [680, 243] width 42 height 23
click at [707, 361] on span "3 cycles" at bounding box center [691, 355] width 33 height 12
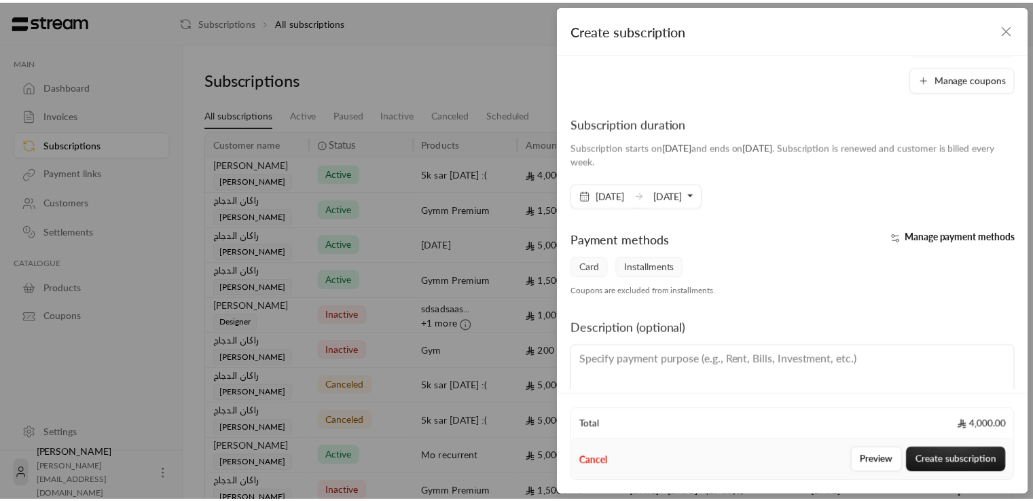
scroll to position [278, 0]
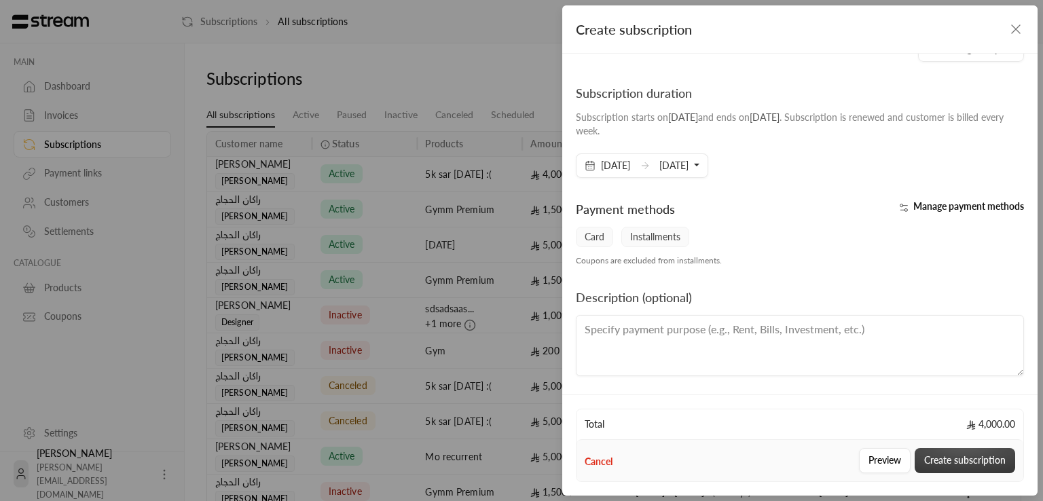
click at [984, 464] on button "Create subscription" at bounding box center [965, 460] width 100 height 25
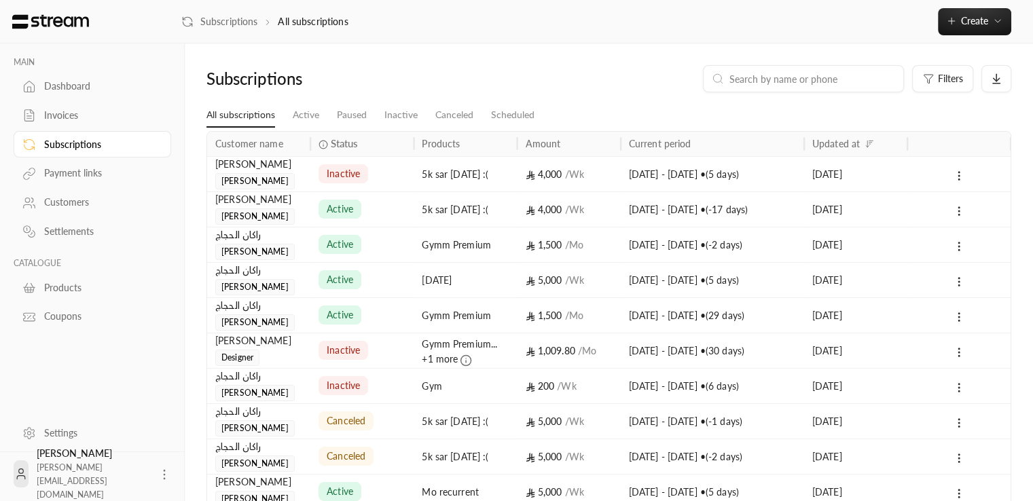
click at [295, 174] on div "Rashad ali Mohammed" at bounding box center [258, 173] width 87 height 33
